Goal: Navigation & Orientation: Find specific page/section

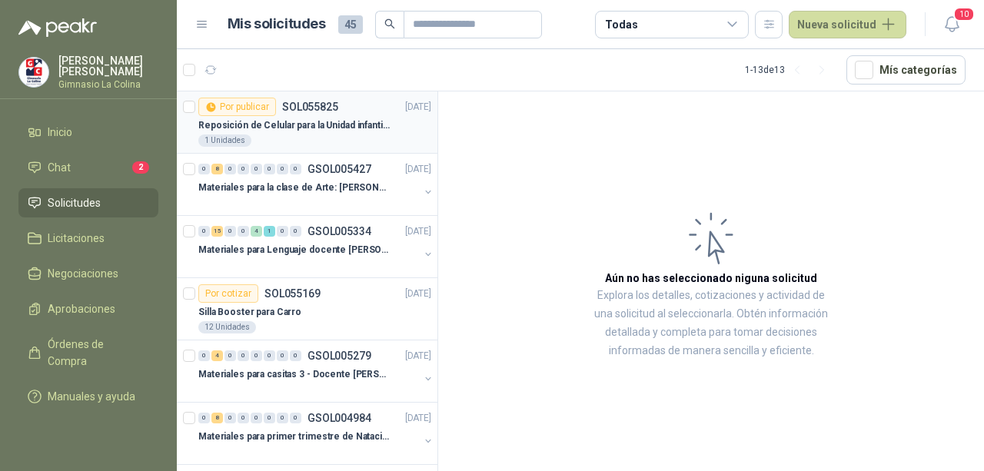
click at [322, 138] on div "1 Unidades" at bounding box center [314, 141] width 233 height 12
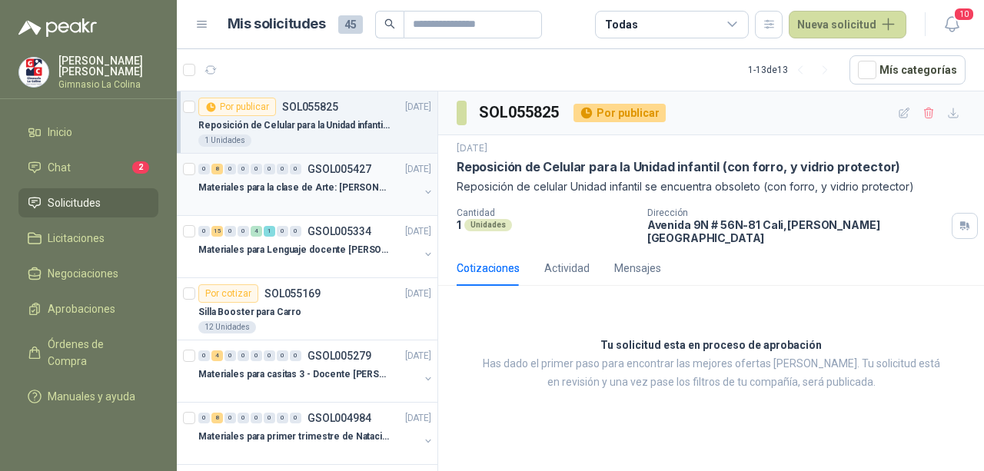
click at [315, 190] on p "Materiales para la clase de Arte: [PERSON_NAME]" at bounding box center [293, 188] width 191 height 15
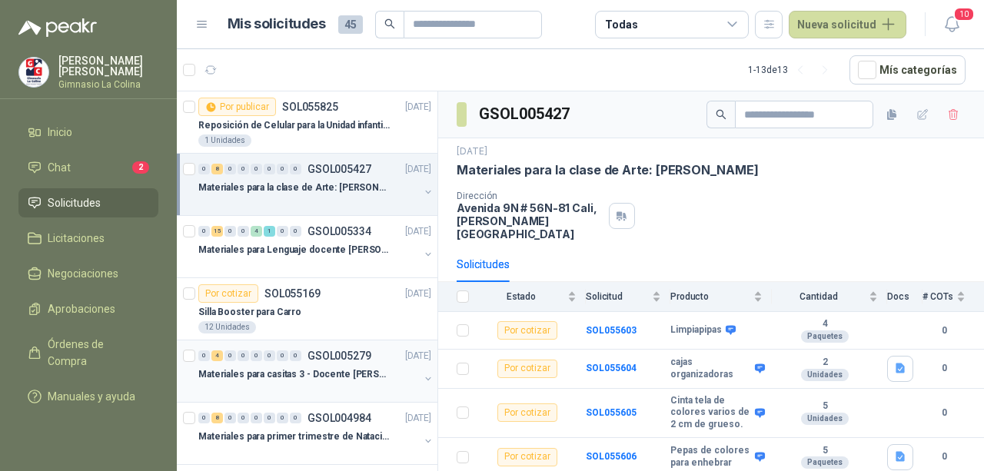
click at [313, 368] on p "Materiales para casitas 3 - Docente [PERSON_NAME]" at bounding box center [293, 375] width 191 height 15
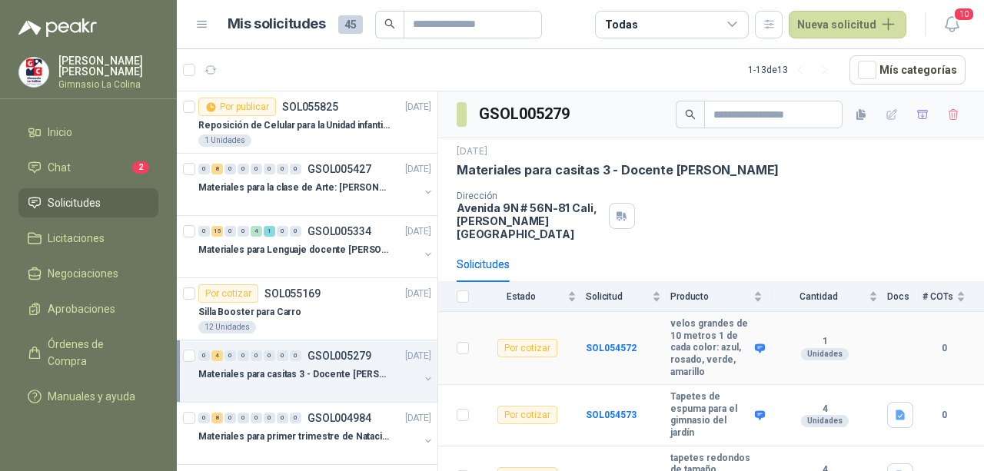
scroll to position [114, 0]
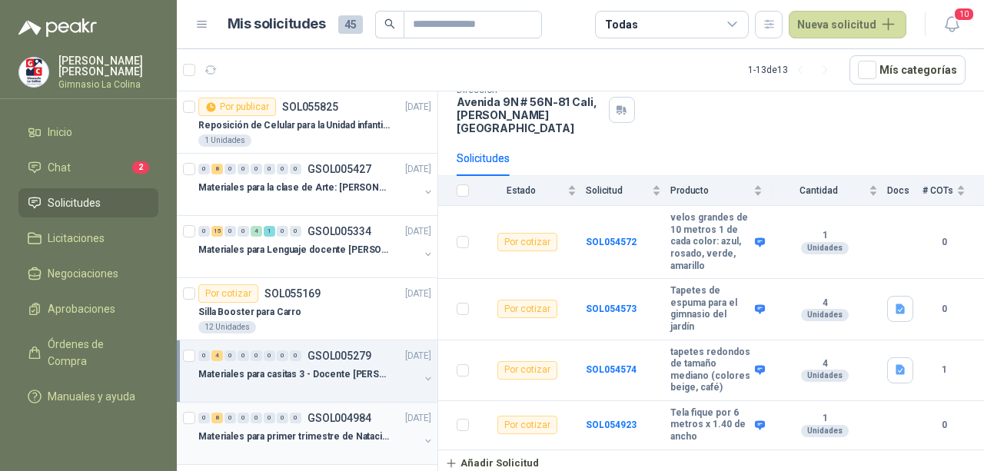
click at [308, 442] on div "Materiales para primer trimestre de Natación" at bounding box center [308, 437] width 221 height 18
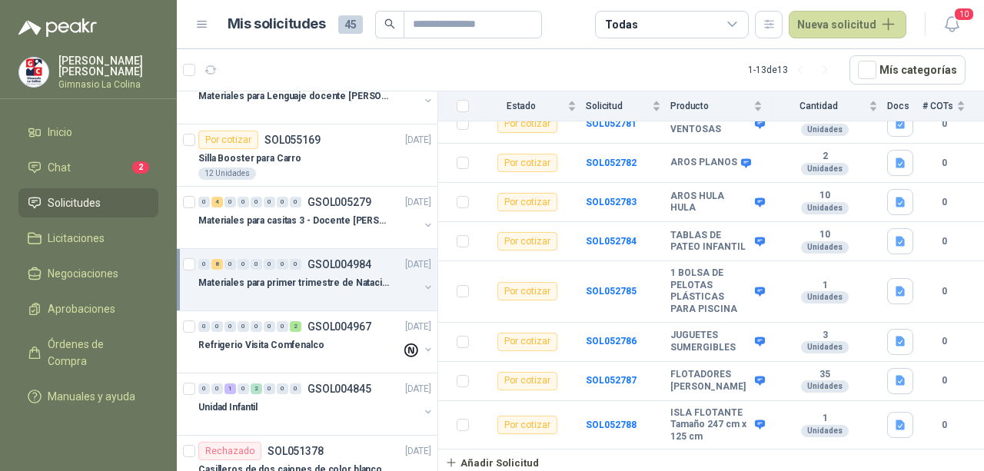
scroll to position [231, 0]
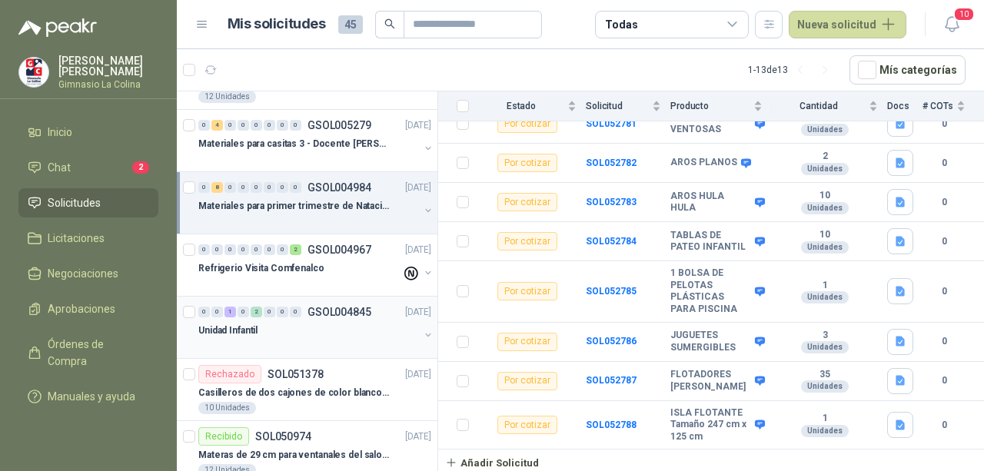
click at [329, 312] on p "GSOL004845" at bounding box center [340, 312] width 64 height 11
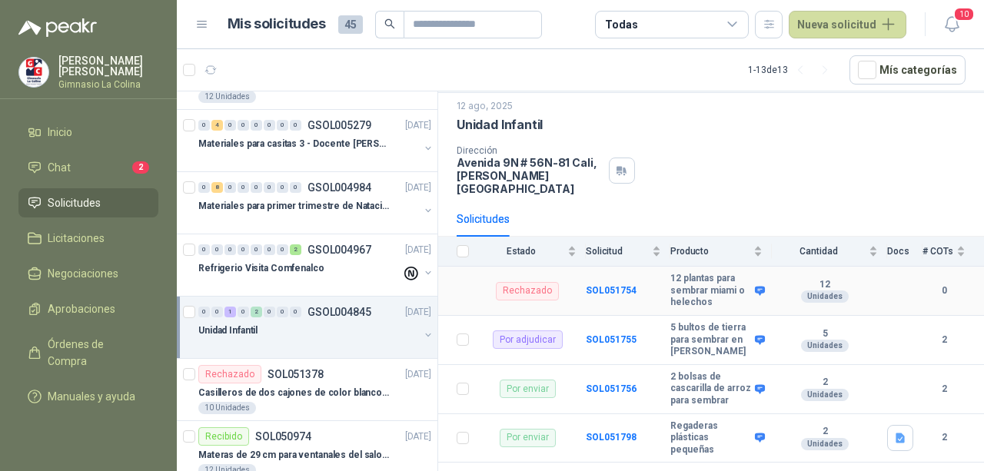
scroll to position [66, 0]
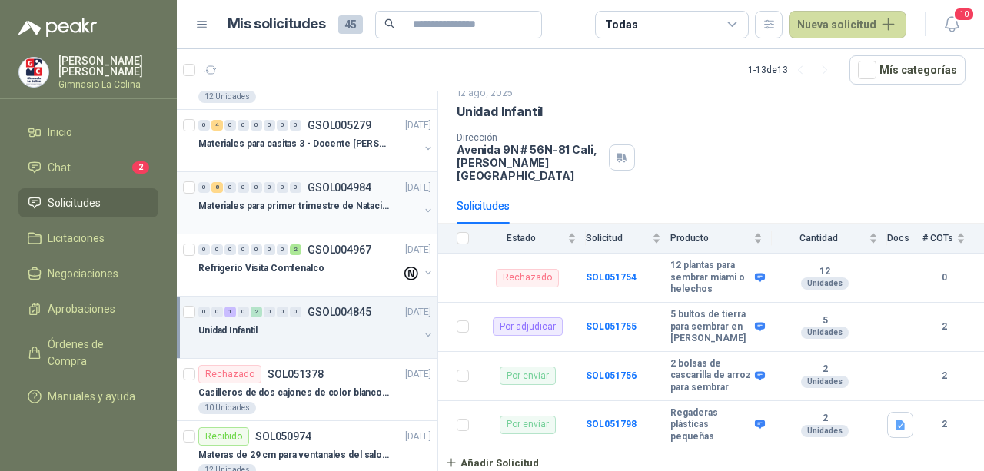
click at [317, 206] on p "Materiales para primer trimestre de Natación" at bounding box center [293, 206] width 191 height 15
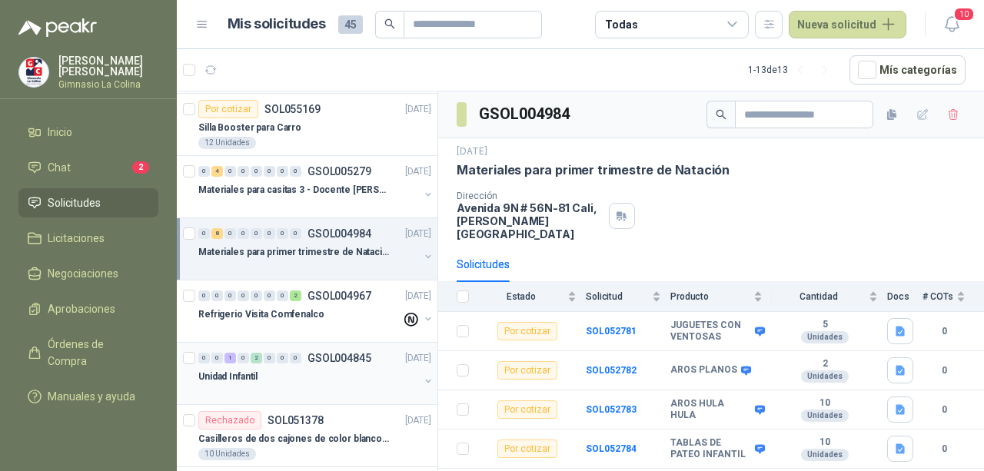
scroll to position [154, 0]
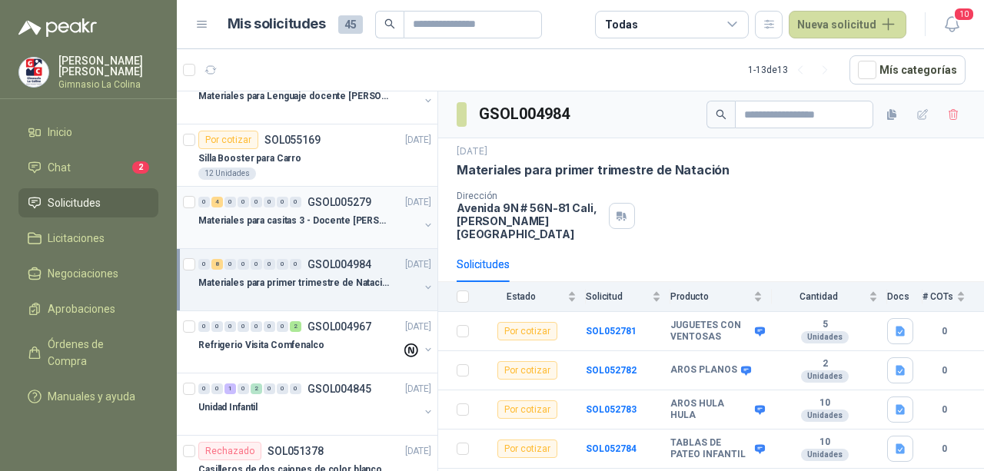
click at [337, 225] on p "Materiales para casitas 3 - Docente [PERSON_NAME]" at bounding box center [293, 221] width 191 height 15
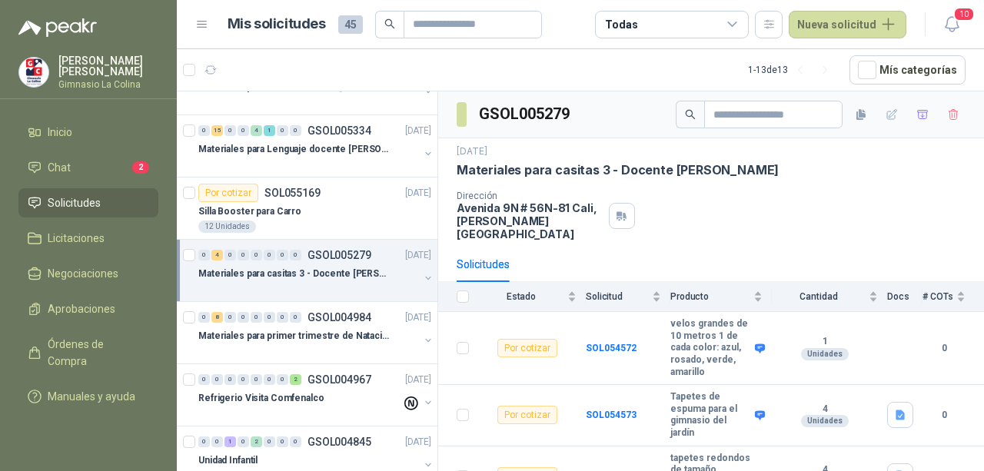
scroll to position [77, 0]
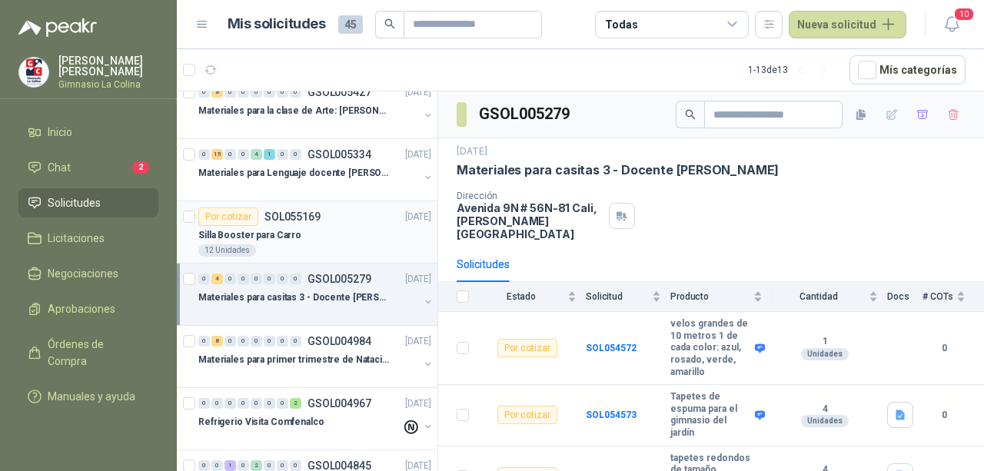
click at [311, 230] on div "Silla Booster para Carro" at bounding box center [314, 235] width 233 height 18
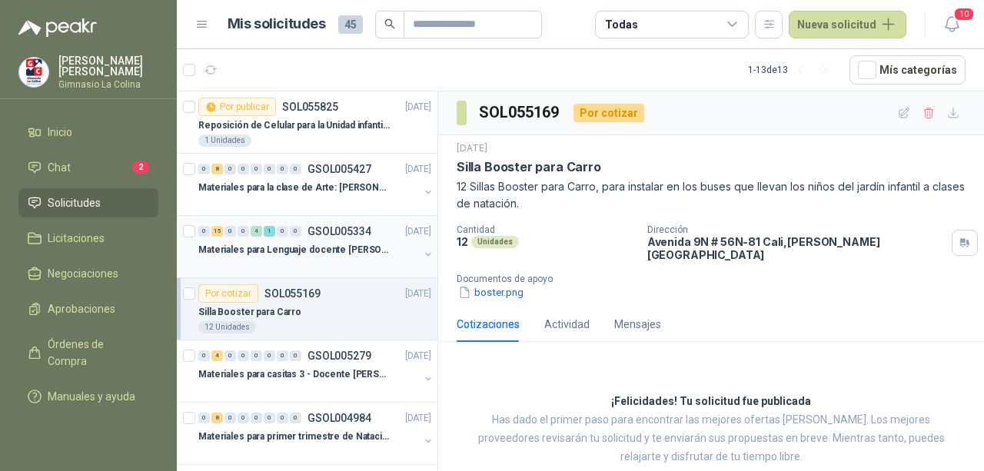
click at [332, 259] on div at bounding box center [308, 265] width 221 height 12
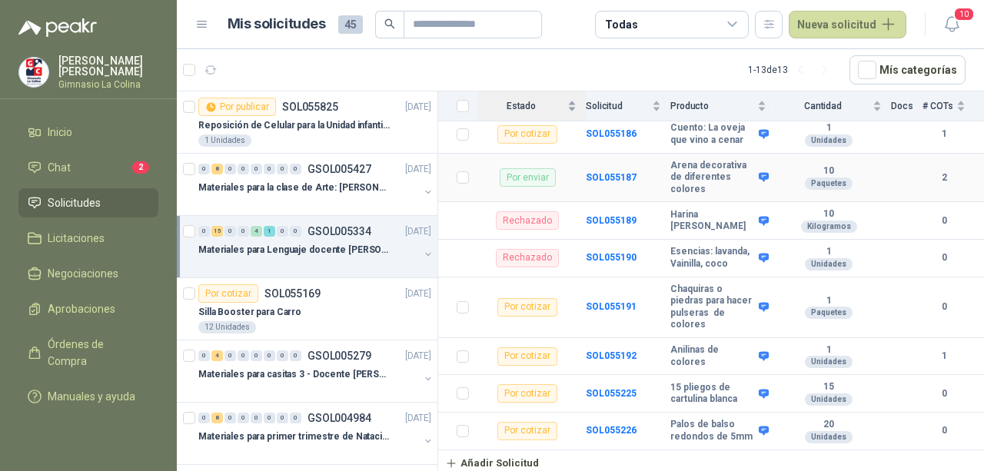
scroll to position [989, 0]
click at [356, 188] on p "Materiales para la clase de Arte: [PERSON_NAME]" at bounding box center [293, 188] width 191 height 15
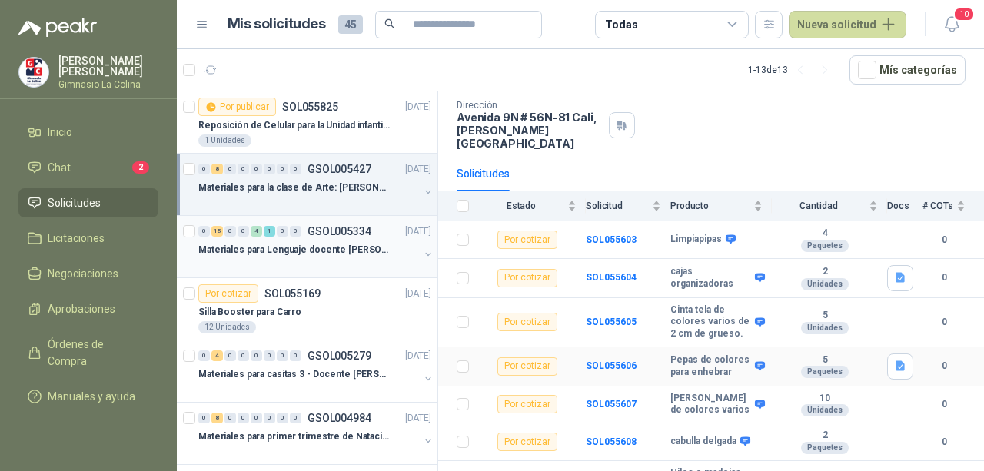
scroll to position [154, 0]
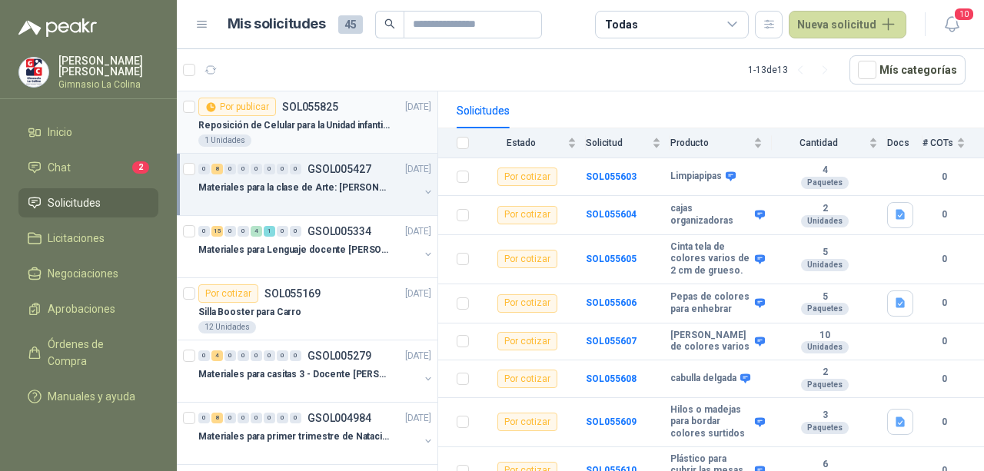
click at [331, 133] on div "Reposición de Celular para la Unidad infantil (con forro, y vidrio protector)" at bounding box center [314, 125] width 233 height 18
